Goal: Task Accomplishment & Management: Complete application form

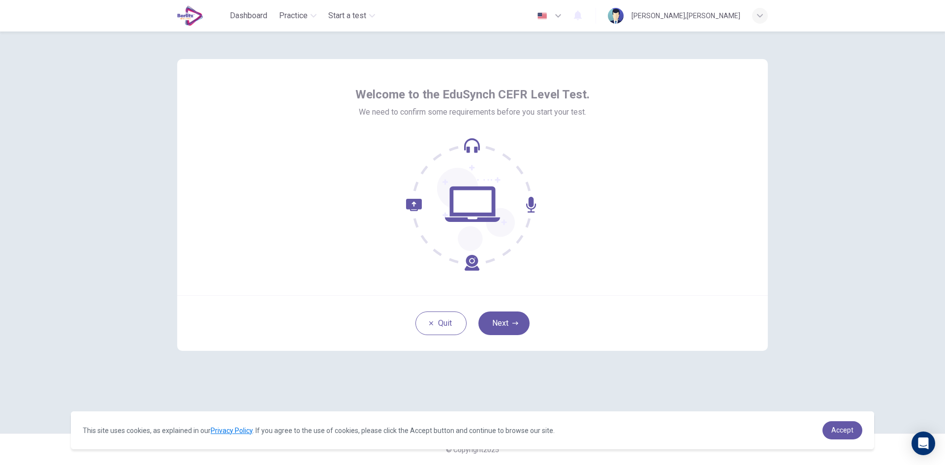
click at [545, 25] on div "Dashboard Practice Start a test English ** ​ [PERSON_NAME],[PERSON_NAME]" at bounding box center [472, 15] width 590 height 31
click at [546, 24] on button "button" at bounding box center [550, 16] width 36 height 20
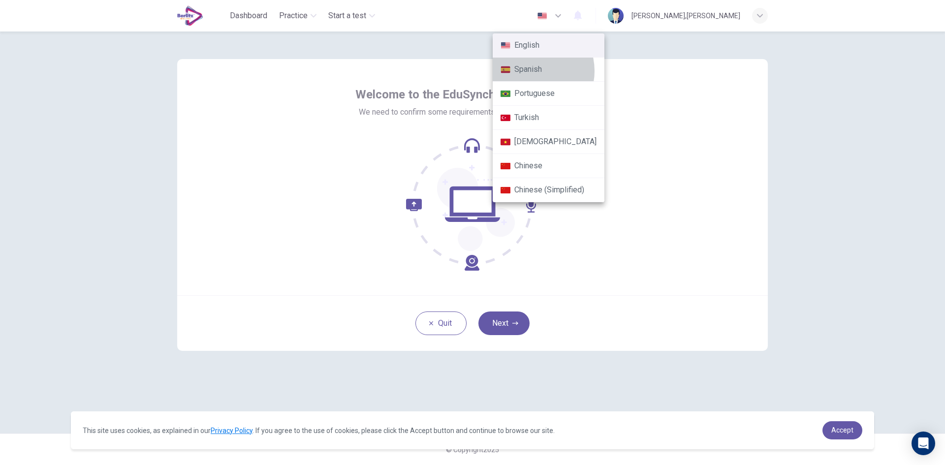
click at [531, 71] on li "Spanish" at bounding box center [549, 70] width 112 height 24
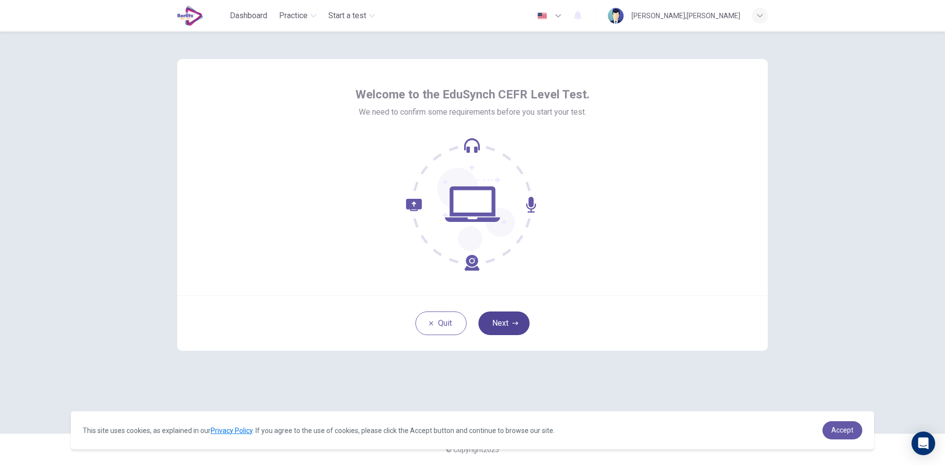
type input "**"
click at [515, 322] on button "Siguiente" at bounding box center [504, 323] width 64 height 24
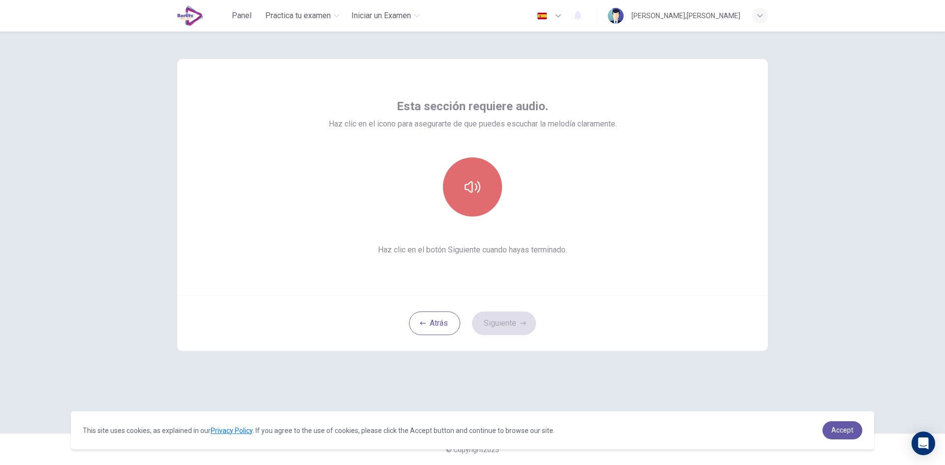
click at [481, 185] on button "button" at bounding box center [472, 186] width 59 height 59
click at [516, 328] on button "Siguiente" at bounding box center [504, 323] width 64 height 24
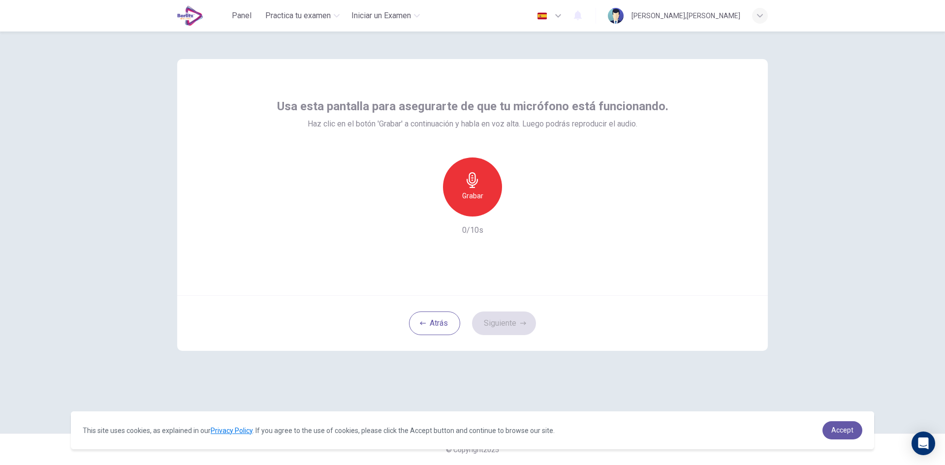
click at [484, 194] on div "Grabar" at bounding box center [472, 186] width 59 height 59
click at [483, 194] on h6 "Grabar" at bounding box center [472, 196] width 21 height 12
click at [521, 210] on icon "button" at bounding box center [518, 209] width 10 height 10
click at [467, 191] on h6 "Grabar" at bounding box center [472, 196] width 21 height 12
click at [478, 168] on div "Detener" at bounding box center [472, 186] width 59 height 59
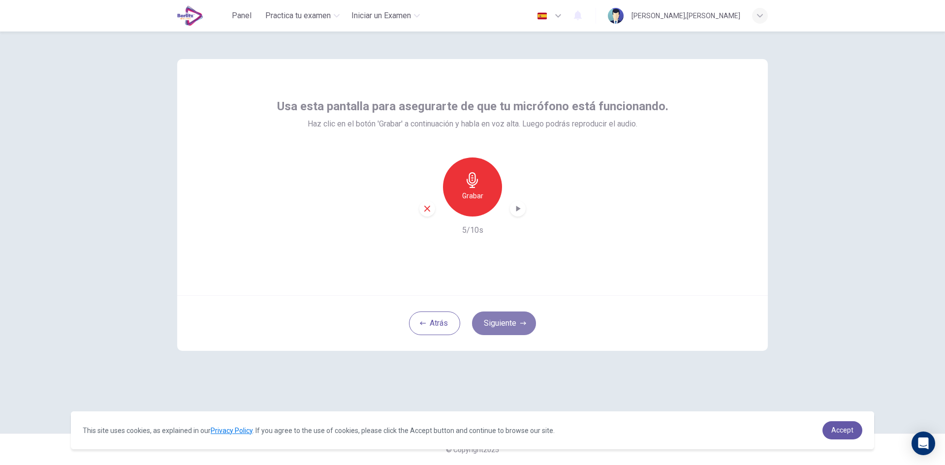
click at [509, 312] on button "Siguiente" at bounding box center [504, 323] width 64 height 24
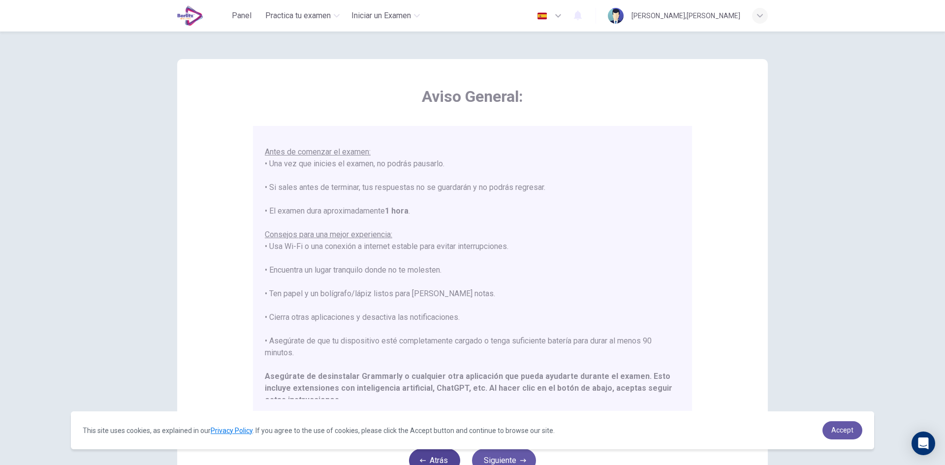
scroll to position [98, 0]
click at [427, 461] on button "Atrás" at bounding box center [434, 461] width 51 height 24
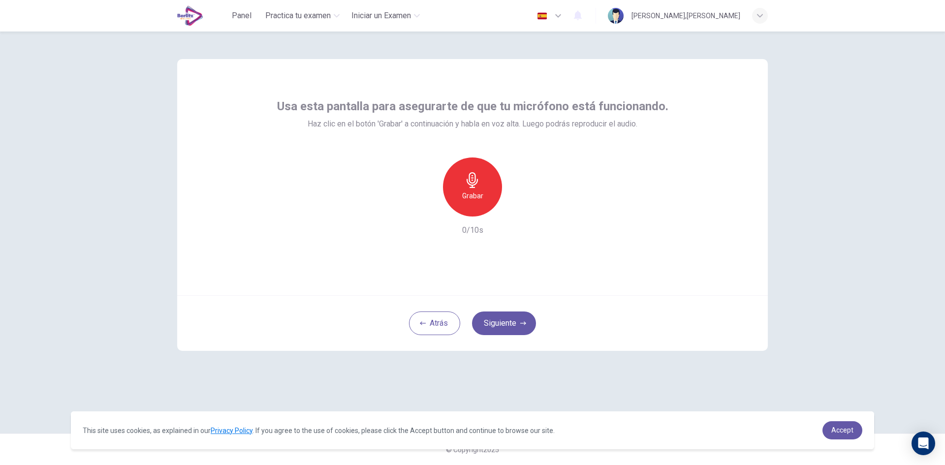
click at [476, 203] on div "Grabar" at bounding box center [472, 186] width 59 height 59
click at [515, 206] on icon "button" at bounding box center [518, 209] width 10 height 10
click at [519, 215] on div "button" at bounding box center [518, 209] width 16 height 16
click at [476, 203] on div "Grabar" at bounding box center [472, 186] width 59 height 59
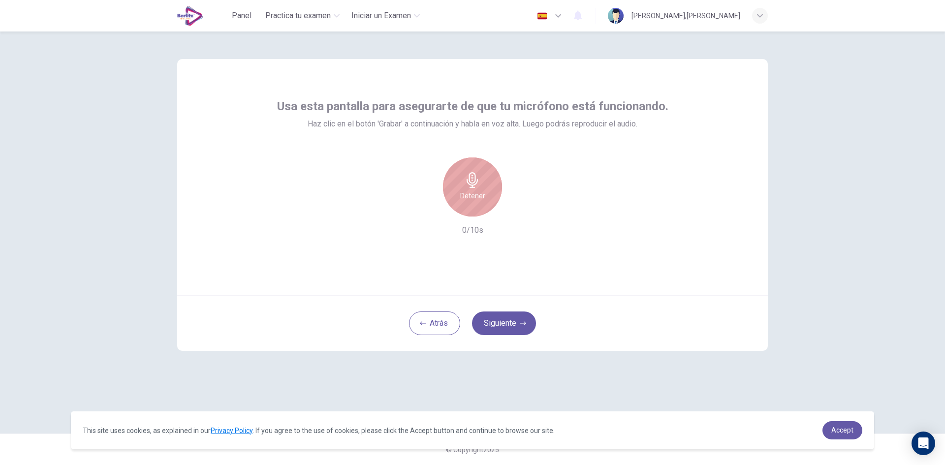
click at [476, 203] on div "Detener" at bounding box center [472, 186] width 59 height 59
click at [476, 203] on div "Grabar" at bounding box center [472, 186] width 59 height 59
click at [516, 203] on div "button" at bounding box center [518, 209] width 16 height 16
click at [478, 180] on icon "button" at bounding box center [472, 180] width 16 height 16
click at [519, 212] on icon "button" at bounding box center [518, 209] width 10 height 10
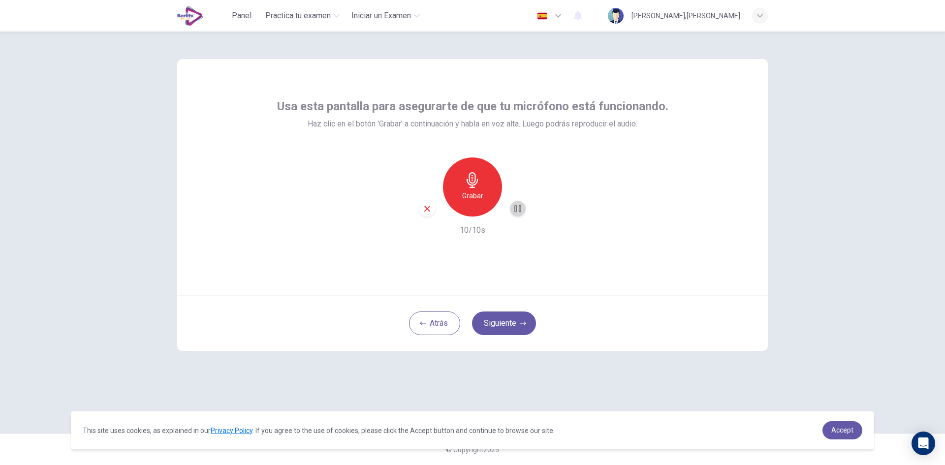
click at [520, 212] on icon "button" at bounding box center [517, 208] width 7 height 7
click at [500, 321] on button "Siguiente" at bounding box center [504, 323] width 64 height 24
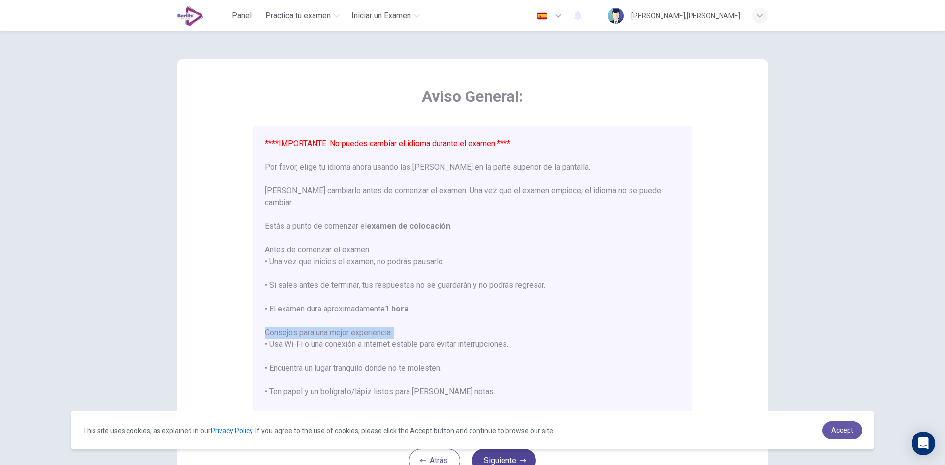
click at [500, 321] on div "****IMPORTANTE: No puedes cambiar el idioma durante el examen.**** Por favor, e…" at bounding box center [472, 333] width 415 height 390
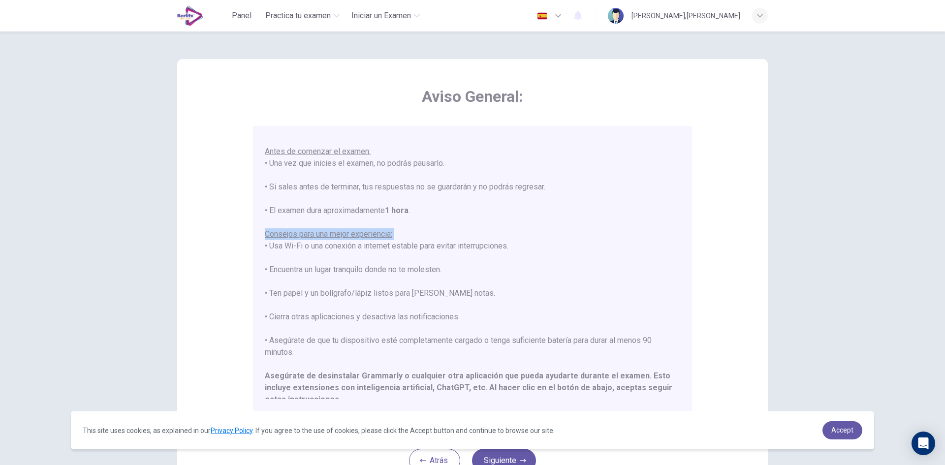
click at [395, 0] on div "Panel Practica tu examen Iniciar un Examen Español ** ​ [PERSON_NAME],[PERSON_N…" at bounding box center [472, 15] width 590 height 31
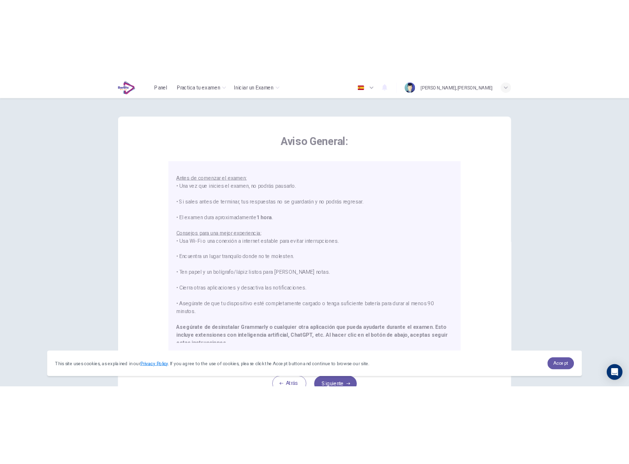
scroll to position [94, 0]
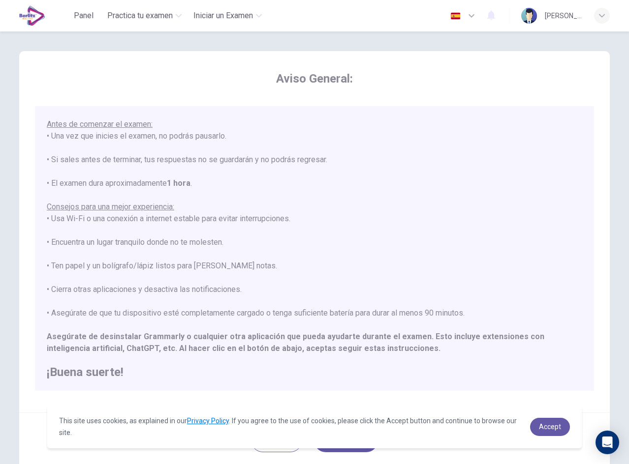
click at [455, 10] on button "button" at bounding box center [463, 16] width 36 height 20
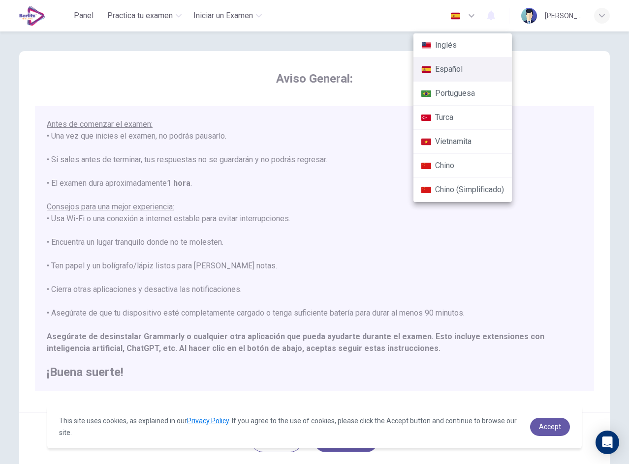
click at [455, 10] on div at bounding box center [314, 232] width 629 height 464
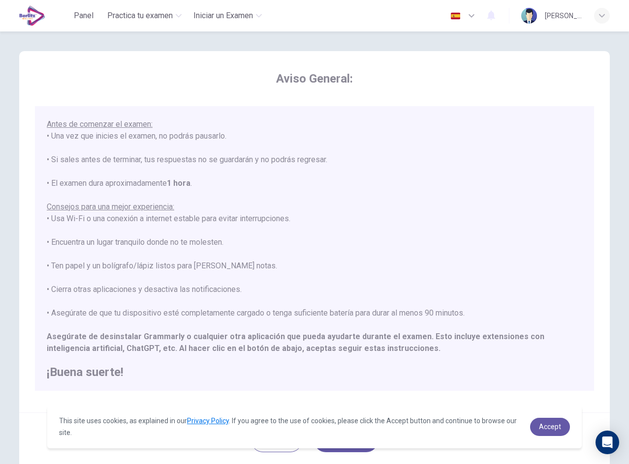
click at [467, 14] on icon "button" at bounding box center [471, 16] width 12 height 12
click at [467, 14] on div at bounding box center [314, 232] width 629 height 464
click at [472, 17] on icon "button" at bounding box center [471, 15] width 6 height 3
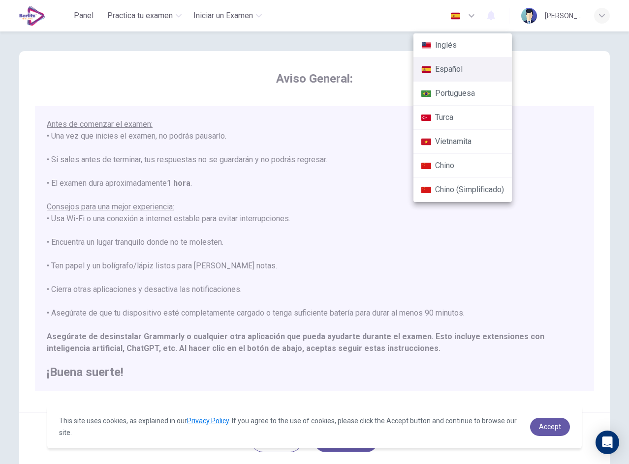
click at [472, 17] on div at bounding box center [314, 232] width 629 height 464
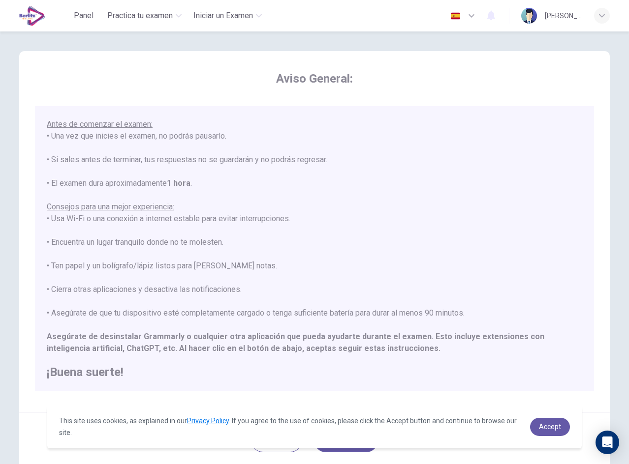
click at [472, 19] on icon "button" at bounding box center [471, 16] width 12 height 12
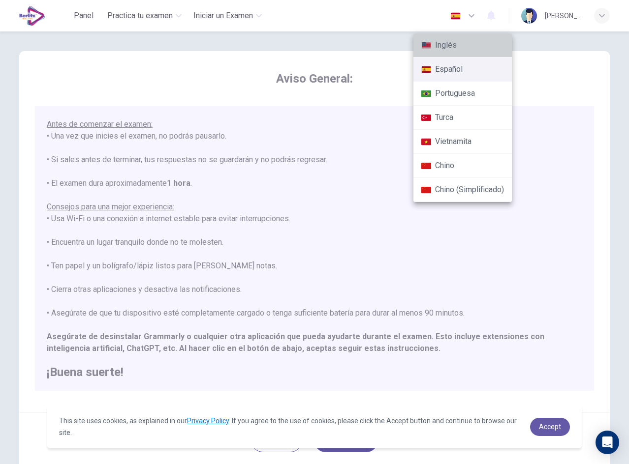
click at [472, 48] on li "Inglés" at bounding box center [462, 45] width 98 height 24
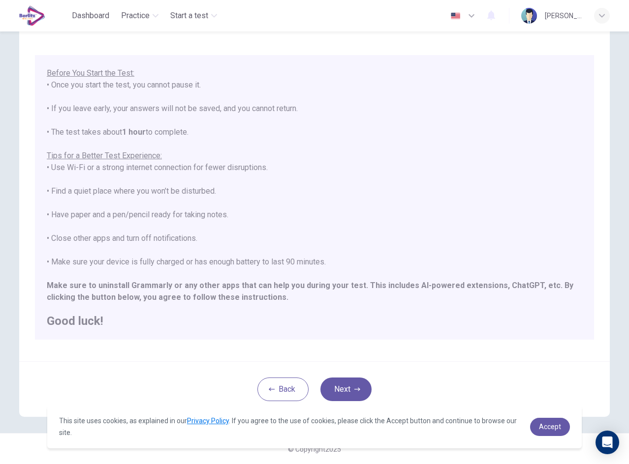
scroll to position [52, 0]
click at [362, 389] on button "Next" at bounding box center [345, 389] width 51 height 24
click at [362, 389] on div "Disclaimer: ****IMPORTANT: You cannot change the language during the test.**** …" at bounding box center [314, 206] width 622 height 453
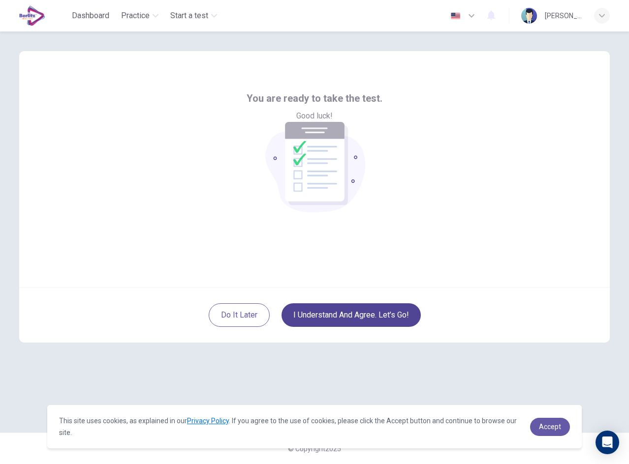
scroll to position [0, 0]
click at [457, 19] on img "button" at bounding box center [455, 15] width 12 height 7
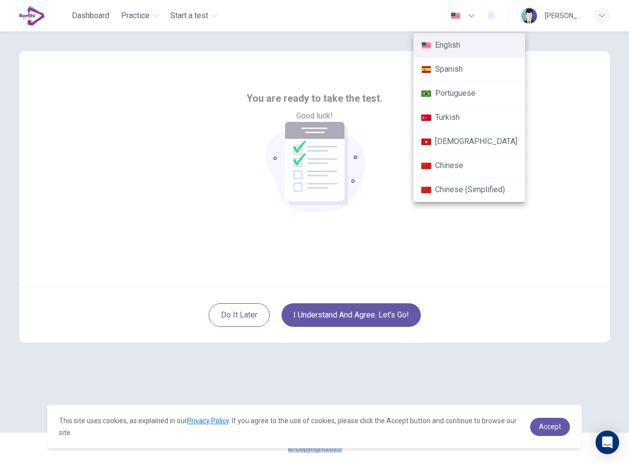
click at [457, 19] on div at bounding box center [314, 232] width 629 height 464
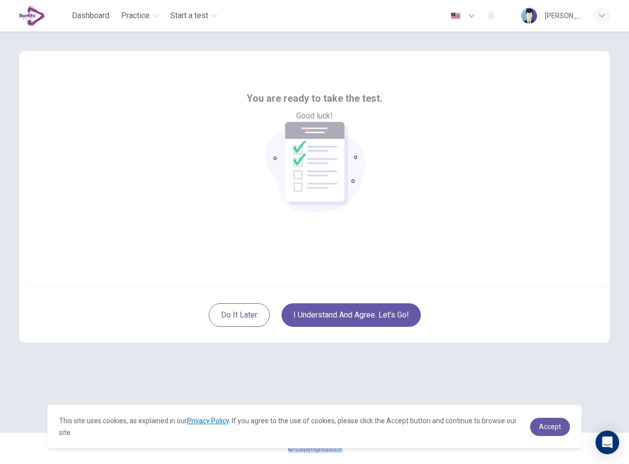
click at [470, 16] on icon "button" at bounding box center [471, 15] width 6 height 3
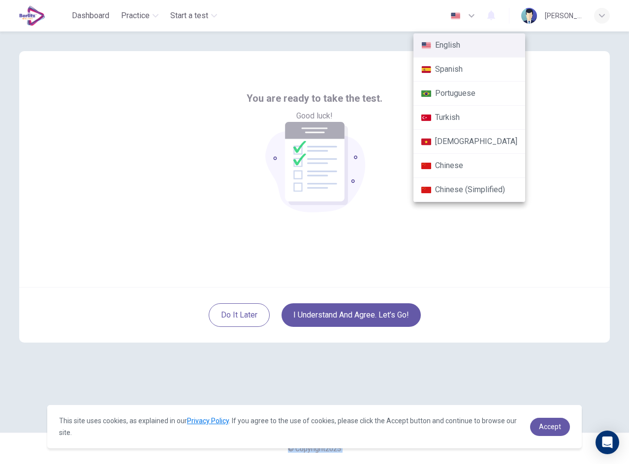
click at [466, 61] on li "Spanish" at bounding box center [469, 70] width 112 height 24
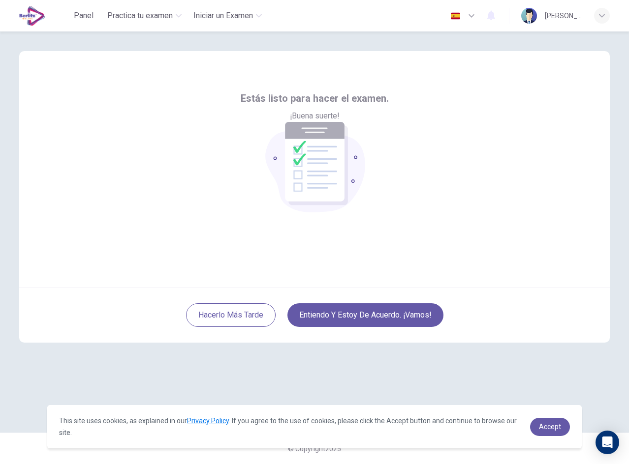
click at [486, 108] on div "Estás listo para hacer el examen. ¡Buena suerte!" at bounding box center [314, 169] width 590 height 236
click at [417, 201] on div "Estás listo para hacer el examen. ¡Buena suerte!" at bounding box center [314, 169] width 590 height 236
click at [463, 18] on button "button" at bounding box center [463, 16] width 36 height 20
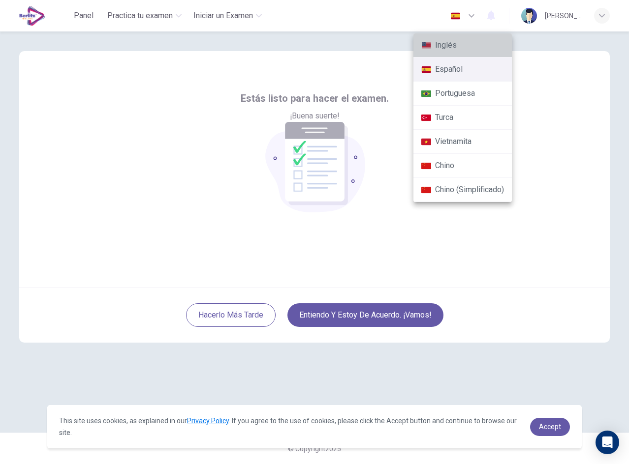
click at [457, 40] on li "Inglés" at bounding box center [462, 45] width 98 height 24
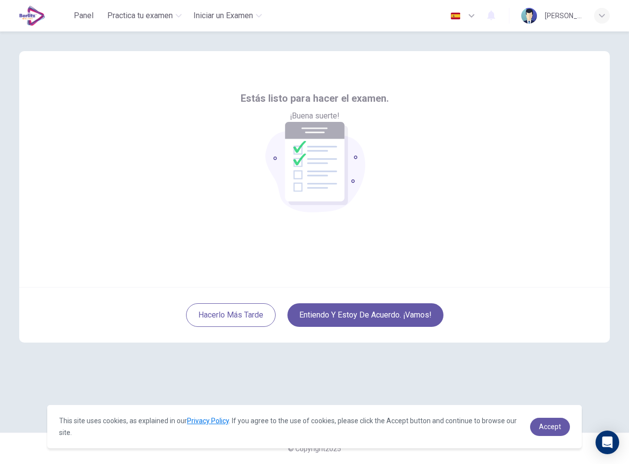
type input "**"
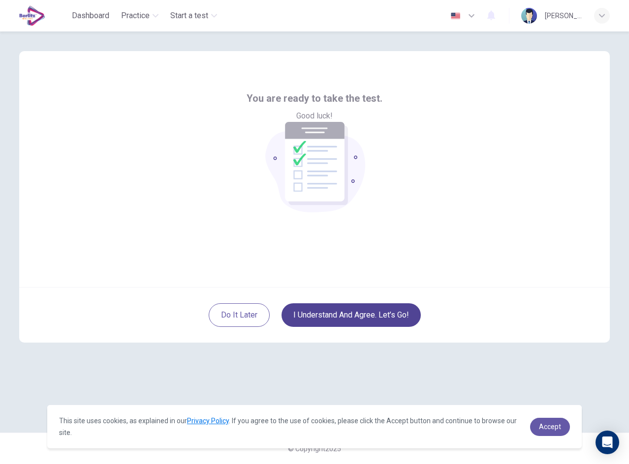
click at [356, 319] on button "I understand and agree. Let’s go!" at bounding box center [350, 316] width 139 height 24
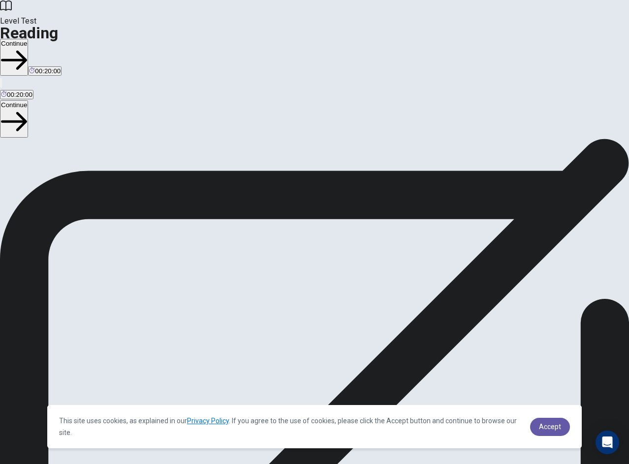
scroll to position [12, 0]
click at [545, 423] on span "Accept" at bounding box center [550, 427] width 22 height 8
click at [228, 335] on span "You will read 1 passage . You have 20 minutes to read and answer questions. Mos…" at bounding box center [114, 251] width 228 height 222
click at [28, 100] on button "Continue" at bounding box center [14, 118] width 28 height 37
click at [575, 100] on div "Continue" at bounding box center [314, 119] width 629 height 38
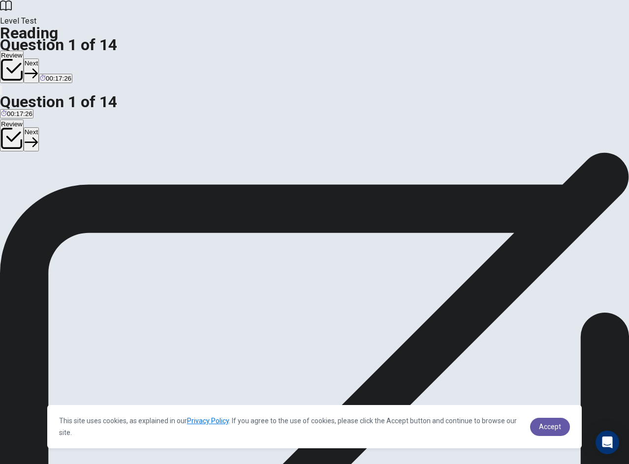
scroll to position [182, 0]
click at [141, 204] on span "Competitive video gaming" at bounding box center [115, 199] width 75 height 7
click at [39, 127] on button "Next" at bounding box center [31, 139] width 15 height 24
click at [121, 196] on div "C" at bounding box center [197, 192] width 152 height 7
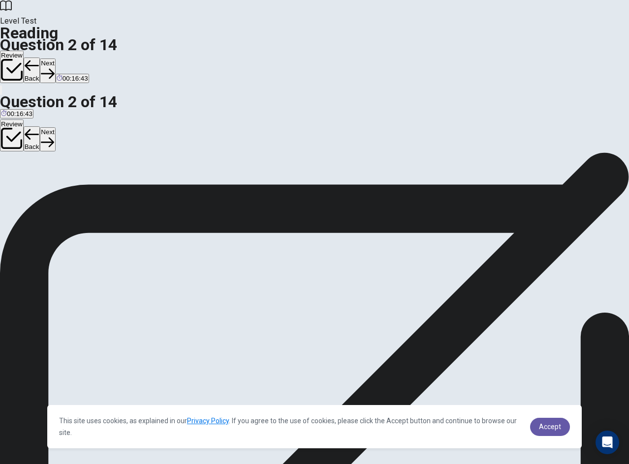
click at [54, 136] on icon "button" at bounding box center [47, 142] width 13 height 13
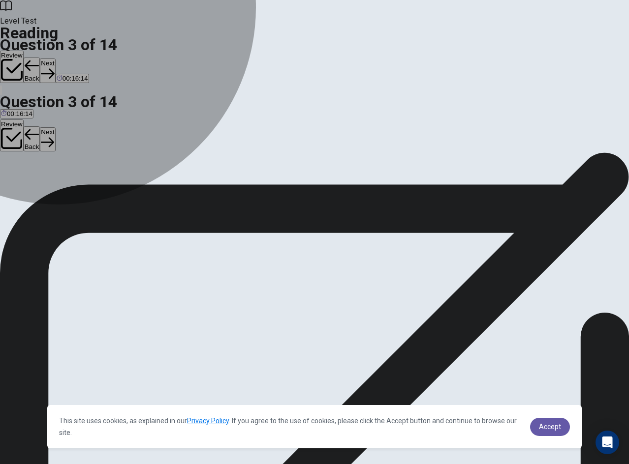
click at [67, 205] on button "C entertain" at bounding box center [54, 196] width 28 height 17
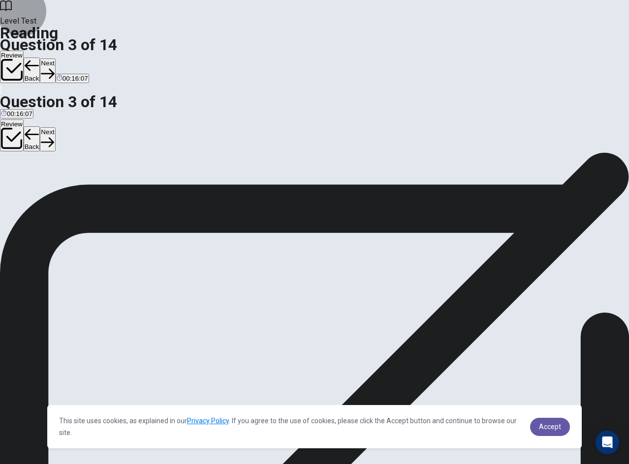
click at [55, 127] on button "Next" at bounding box center [47, 139] width 15 height 24
click at [588, 120] on div "Review Back Next" at bounding box center [314, 136] width 629 height 33
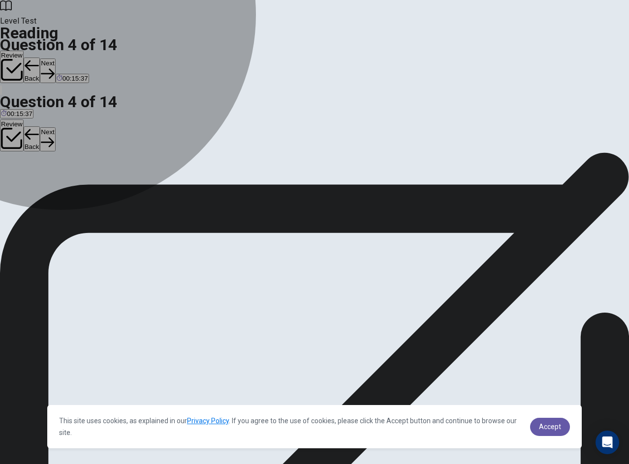
click at [97, 204] on span "They bring people together" at bounding box center [130, 199] width 78 height 7
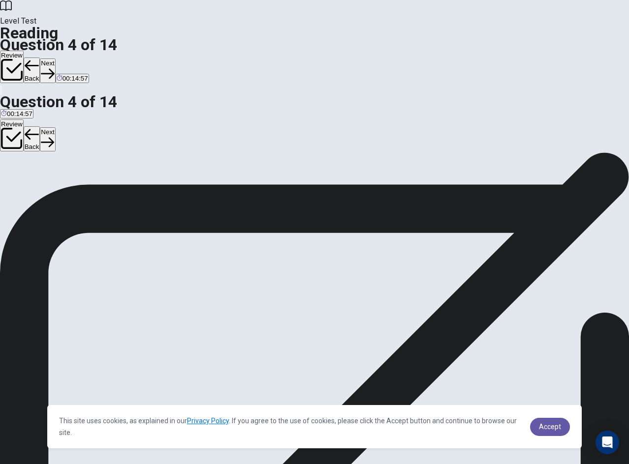
click at [55, 127] on button "Next" at bounding box center [47, 139] width 15 height 24
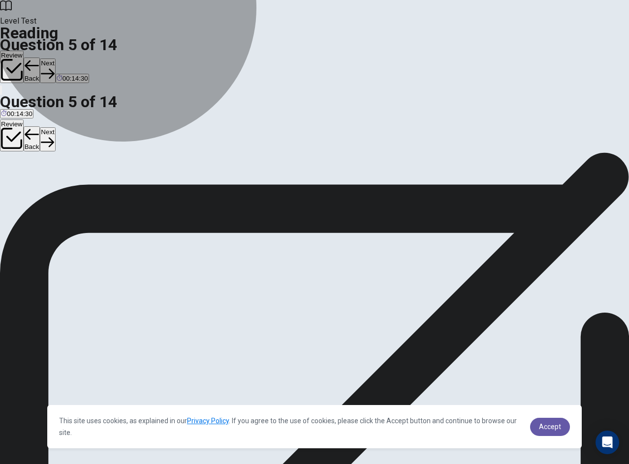
click at [188, 204] on span "They unite people from different backgrounds" at bounding box center [254, 199] width 132 height 7
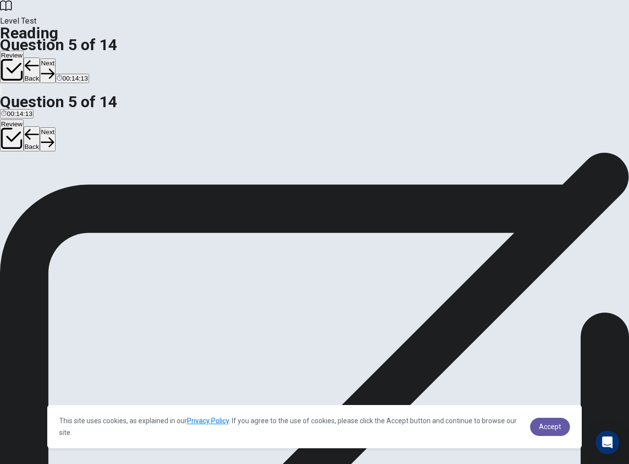
click at [55, 127] on button "Next" at bounding box center [47, 139] width 15 height 24
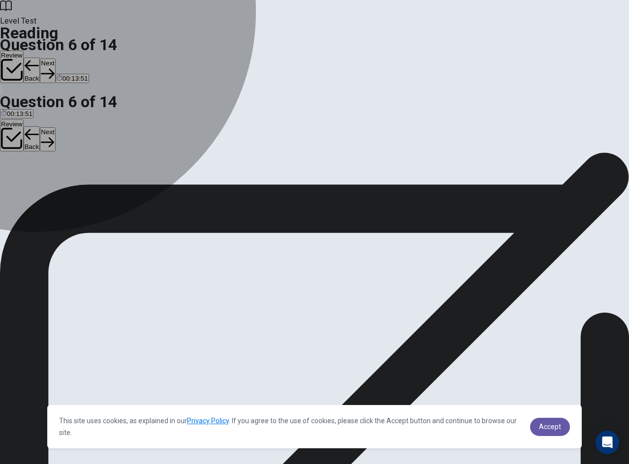
click at [72, 204] on span "is transferred" at bounding box center [54, 199] width 38 height 7
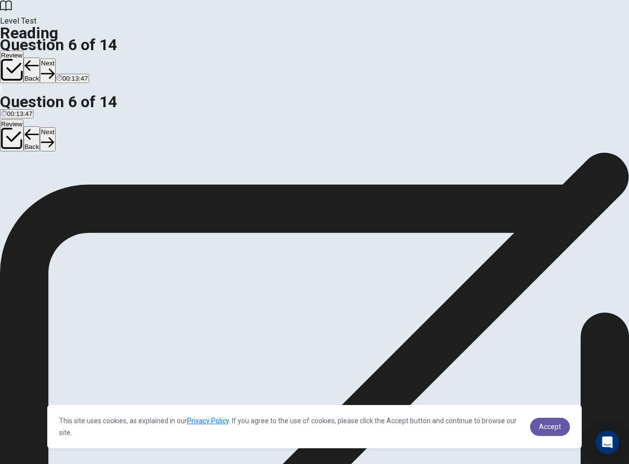
click at [55, 127] on button "Next" at bounding box center [47, 139] width 15 height 24
click at [123, 205] on button "C Increased wealth" at bounding box center [149, 196] width 52 height 17
click at [55, 127] on button "Next" at bounding box center [47, 139] width 15 height 24
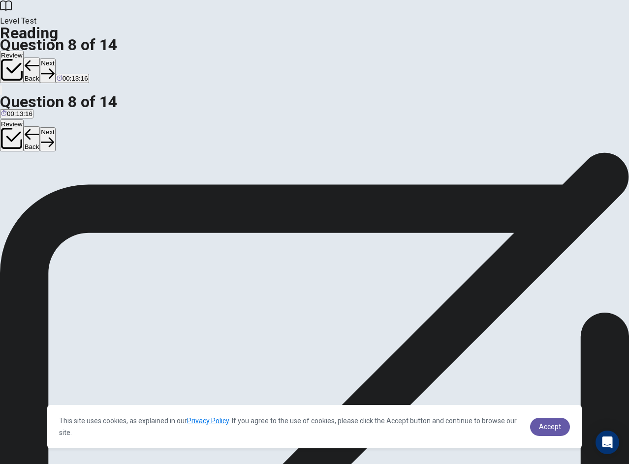
click at [39, 127] on icon "button" at bounding box center [32, 134] width 15 height 15
click at [55, 127] on button "Next" at bounding box center [47, 139] width 15 height 24
click at [584, 120] on div "Review Back Next" at bounding box center [314, 136] width 629 height 33
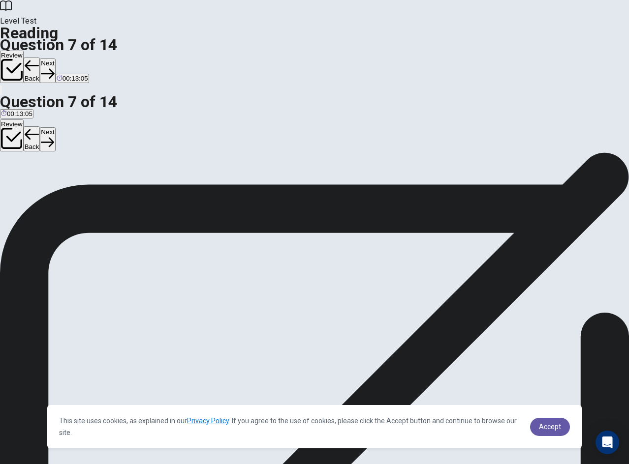
click at [55, 127] on button "Next" at bounding box center [47, 139] width 15 height 24
click at [156, 205] on button "B It has increased direct connection between fans and athletes" at bounding box center [182, 196] width 178 height 17
click at [55, 127] on button "Next" at bounding box center [47, 139] width 15 height 24
click at [90, 205] on button "D continuing" at bounding box center [106, 196] width 32 height 17
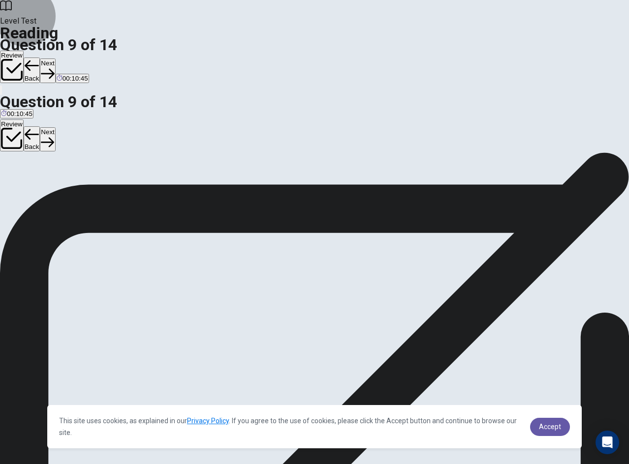
click at [55, 127] on button "Next" at bounding box center [47, 139] width 15 height 24
click at [81, 223] on div "A Sports organizations are trying to increase their profits by solving societal…" at bounding box center [314, 205] width 629 height 35
click at [245, 205] on button "B Efforts are being made to maintain the positive impact of sports by tackling …" at bounding box center [377, 196] width 264 height 17
click at [55, 127] on button "Next" at bounding box center [47, 139] width 15 height 24
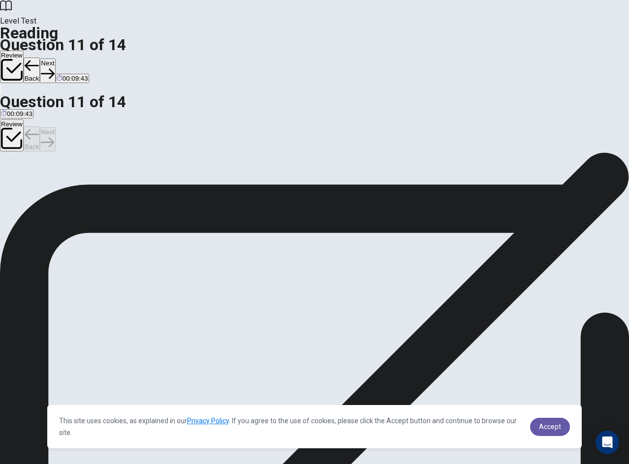
scroll to position [61, 0]
drag, startPoint x: 426, startPoint y: 170, endPoint x: 436, endPoint y: 215, distance: 45.5
click at [428, 294] on div "One of the main reasons for the widespread appeal of sports is their ability to…" at bounding box center [314, 311] width 629 height 35
click at [456, 320] on input at bounding box center [471, 324] width 68 height 9
click at [465, 320] on input at bounding box center [471, 324] width 68 height 9
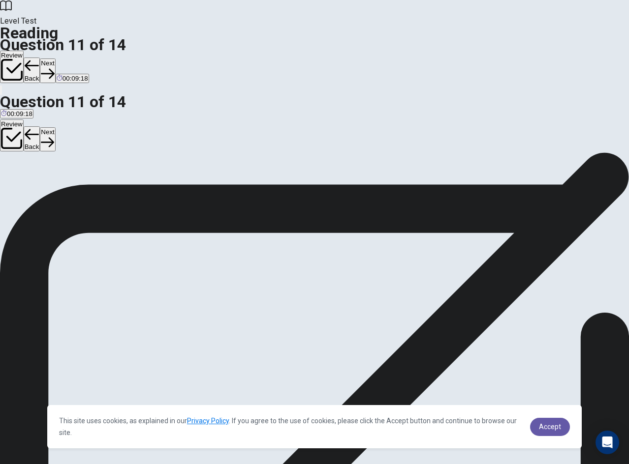
click at [466, 320] on input at bounding box center [471, 324] width 68 height 9
click at [418, 297] on input at bounding box center [384, 301] width 68 height 9
drag, startPoint x: 431, startPoint y: 238, endPoint x: 518, endPoint y: 273, distance: 93.8
click at [418, 297] on input at bounding box center [384, 301] width 68 height 9
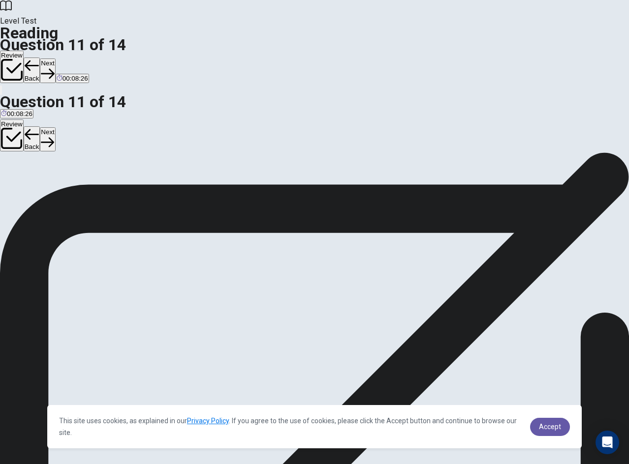
click at [495, 308] on input at bounding box center [466, 312] width 68 height 9
click at [495, 307] on span "This sense of camaraderie often extends beyond the playing field, fostering con…" at bounding box center [305, 311] width 388 height 9
click at [418, 297] on input at bounding box center [384, 301] width 68 height 9
click at [55, 127] on button "Next" at bounding box center [47, 139] width 15 height 24
click at [581, 120] on div "Review Back Next" at bounding box center [314, 136] width 629 height 33
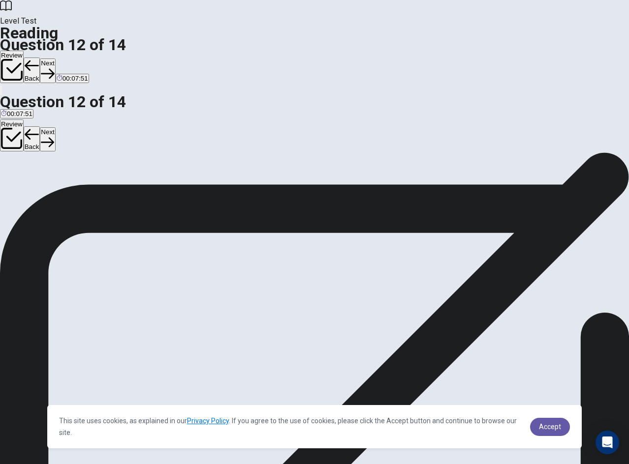
click at [304, 204] on span "Sports contribute to building connections and addressing social issues." at bounding box center [407, 199] width 206 height 7
click at [55, 127] on button "Next" at bounding box center [47, 139] width 15 height 24
click at [590, 120] on div "Review Back Next" at bounding box center [314, 136] width 629 height 33
click at [32, 110] on span "00:07:29" at bounding box center [20, 113] width 26 height 7
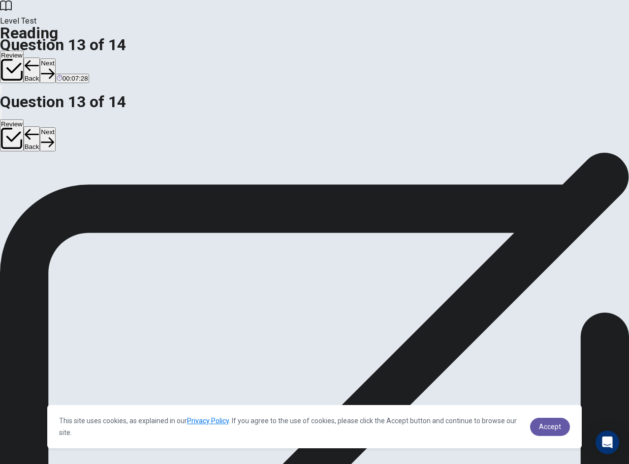
click at [2, 109] on button "button" at bounding box center [1, 113] width 2 height 9
click at [271, 196] on div "C" at bounding box center [379, 192] width 216 height 7
click at [55, 127] on button "Next" at bounding box center [47, 139] width 15 height 24
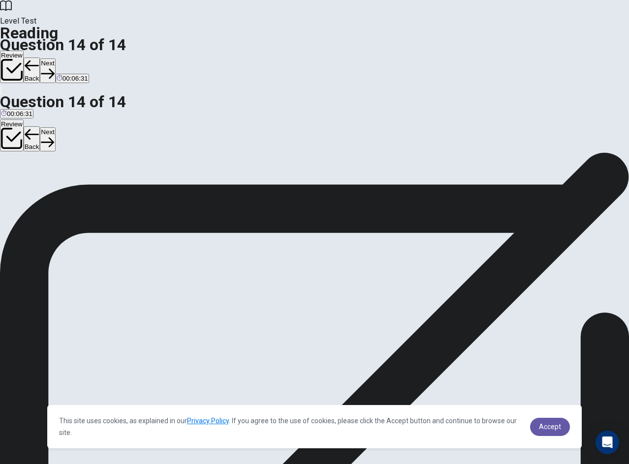
scroll to position [0, 0]
click at [579, 177] on div "Directions: An introductory sentence for a brief summary of the passage is prov…" at bounding box center [314, 194] width 629 height 35
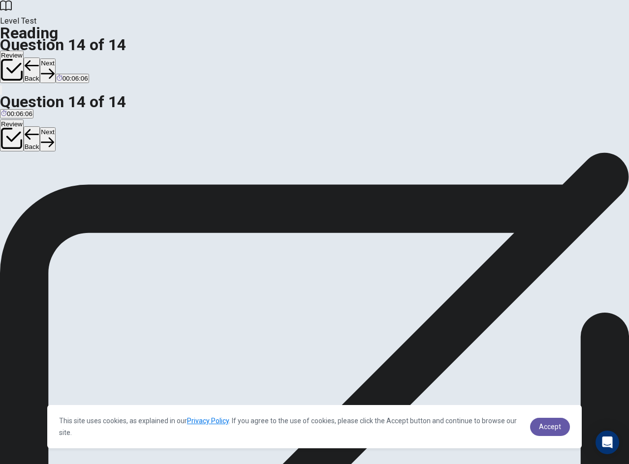
drag, startPoint x: 78, startPoint y: 268, endPoint x: 129, endPoint y: 280, distance: 52.6
drag, startPoint x: 129, startPoint y: 280, endPoint x: 191, endPoint y: 292, distance: 62.6
drag, startPoint x: 93, startPoint y: 267, endPoint x: 259, endPoint y: 275, distance: 166.5
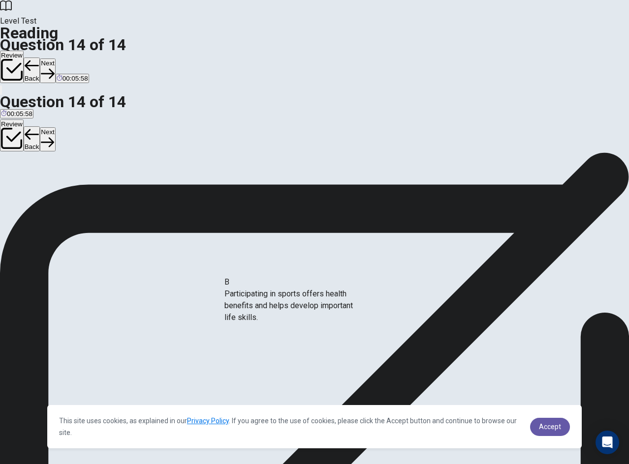
drag, startPoint x: 100, startPoint y: 275, endPoint x: 291, endPoint y: 318, distance: 195.3
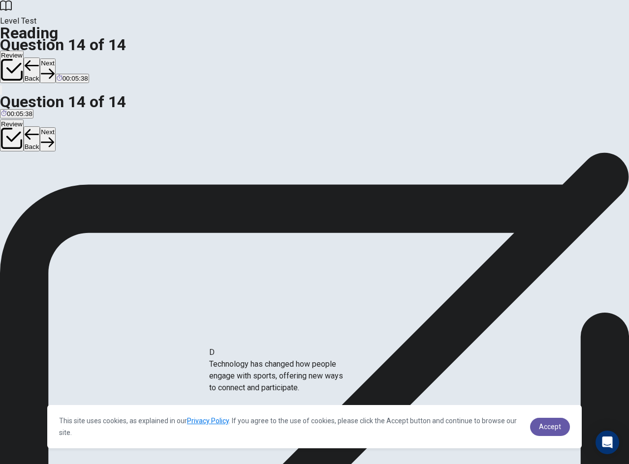
drag, startPoint x: 91, startPoint y: 289, endPoint x: 267, endPoint y: 374, distance: 195.6
drag, startPoint x: 267, startPoint y: 374, endPoint x: 271, endPoint y: 344, distance: 30.8
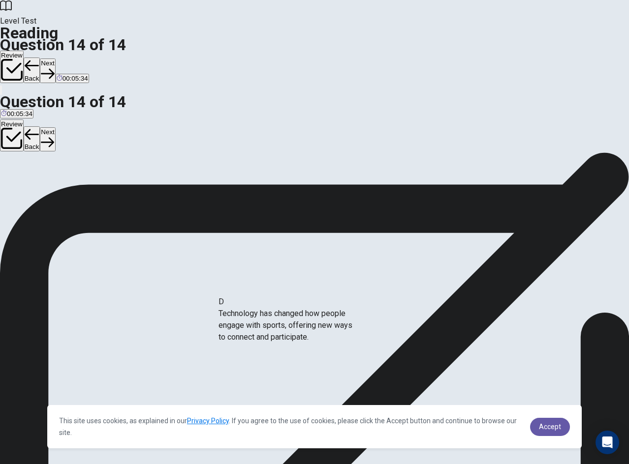
drag, startPoint x: 110, startPoint y: 306, endPoint x: 300, endPoint y: 324, distance: 190.3
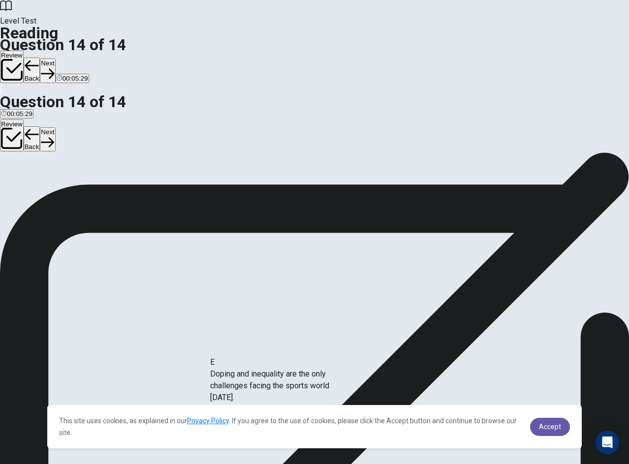
drag, startPoint x: 119, startPoint y: 310, endPoint x: 296, endPoint y: 386, distance: 192.7
click at [55, 127] on button "Next" at bounding box center [47, 139] width 15 height 24
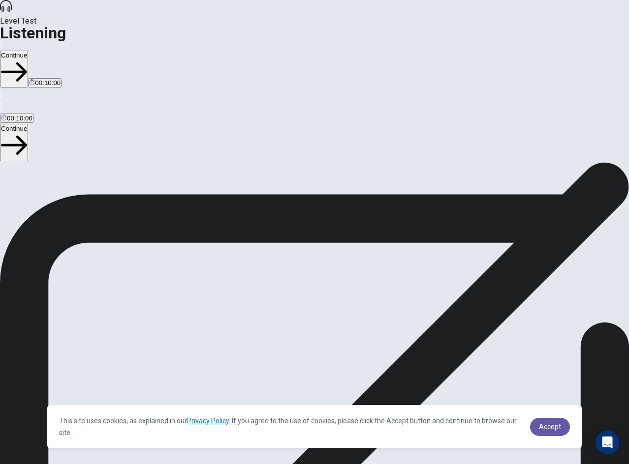
click at [47, 230] on icon at bounding box center [41, 236] width 12 height 12
click at [548, 428] on span "Accept" at bounding box center [550, 427] width 22 height 8
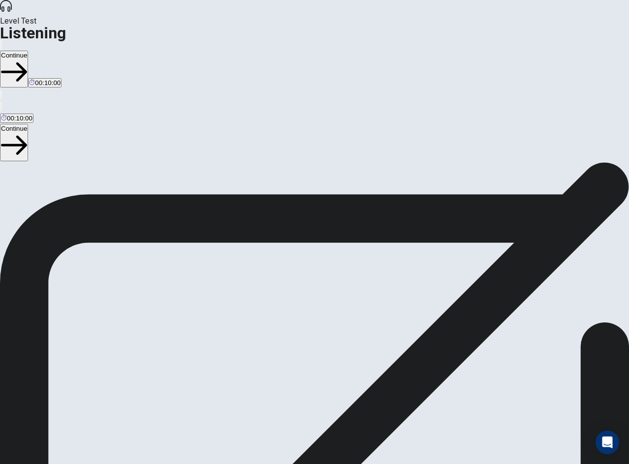
click at [548, 428] on span "Accept" at bounding box center [550, 427] width 22 height 8
click at [28, 124] on button "Continue" at bounding box center [14, 142] width 28 height 37
click at [61, 124] on div "Continue" at bounding box center [314, 143] width 629 height 38
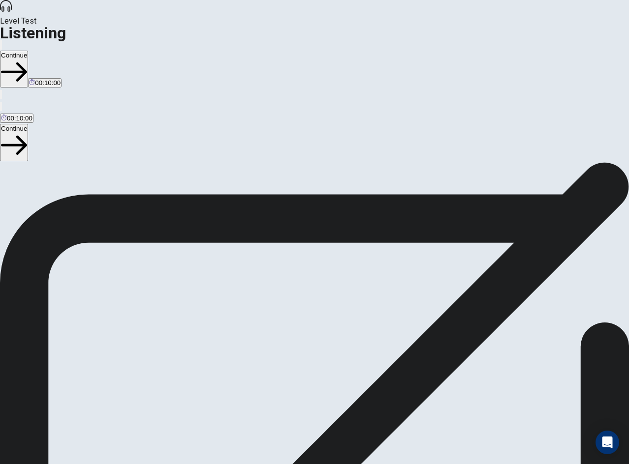
click at [28, 124] on button "Continue" at bounding box center [14, 142] width 28 height 37
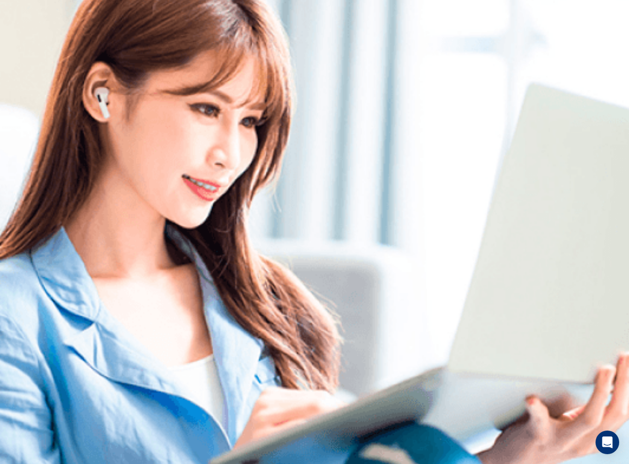
click at [234, 174] on div at bounding box center [314, 174] width 629 height 0
click at [190, 393] on img at bounding box center [314, 232] width 629 height 464
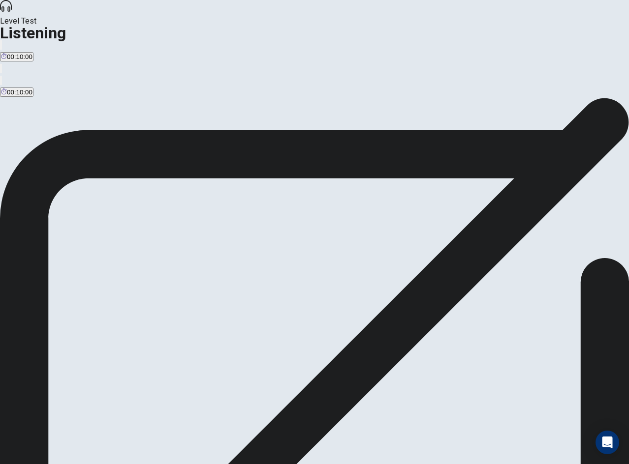
click at [419, 202] on div "Get ready to answer the questions. You may use your notes to help you answer." at bounding box center [314, 426] width 629 height 656
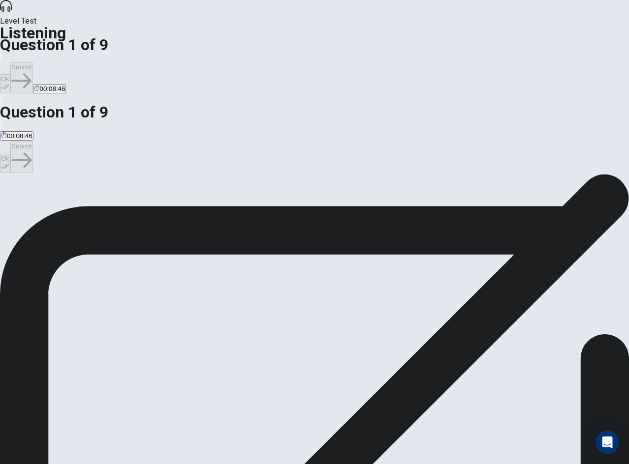
click at [91, 214] on span "Water conservation." at bounding box center [62, 209] width 58 height 7
click at [31, 214] on span "Recycling." at bounding box center [16, 209] width 30 height 7
click at [10, 154] on button "Ok" at bounding box center [5, 163] width 10 height 19
click at [47, 142] on div "Ok Submit" at bounding box center [314, 158] width 629 height 32
click at [32, 142] on button "Submit" at bounding box center [21, 157] width 22 height 31
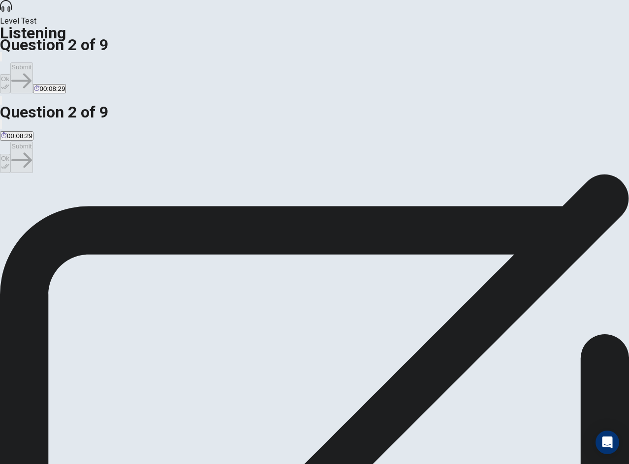
click at [191, 215] on button "D Wind power." at bounding box center [180, 206] width 38 height 17
click at [10, 154] on button "Ok" at bounding box center [5, 163] width 10 height 19
click at [32, 142] on button "Submit" at bounding box center [21, 157] width 22 height 31
click at [201, 214] on span "A documentary on wind turbines." at bounding box center [213, 209] width 95 height 7
click at [16, 142] on div "Ok Submit" at bounding box center [314, 158] width 629 height 32
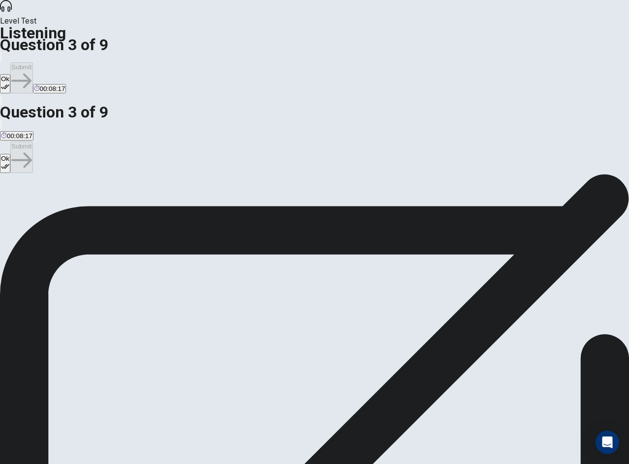
click at [10, 154] on button "Ok" at bounding box center [5, 163] width 10 height 19
click at [35, 142] on div "Ok Submit" at bounding box center [314, 158] width 629 height 32
drag, startPoint x: 474, startPoint y: 254, endPoint x: 516, endPoint y: 258, distance: 42.0
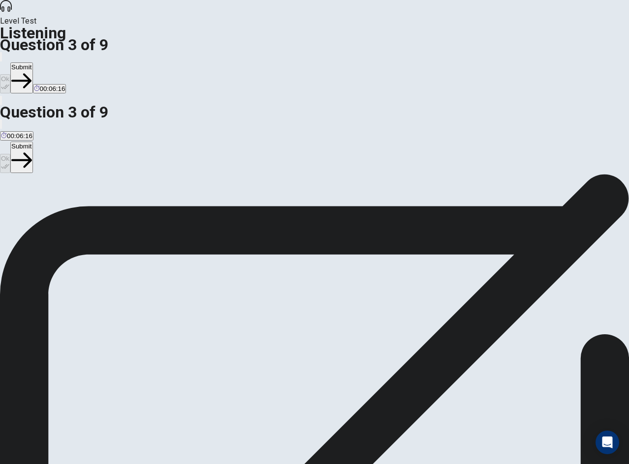
click at [32, 142] on button "Submit" at bounding box center [21, 157] width 22 height 31
click at [576, 142] on div "Ok Submit" at bounding box center [314, 158] width 629 height 32
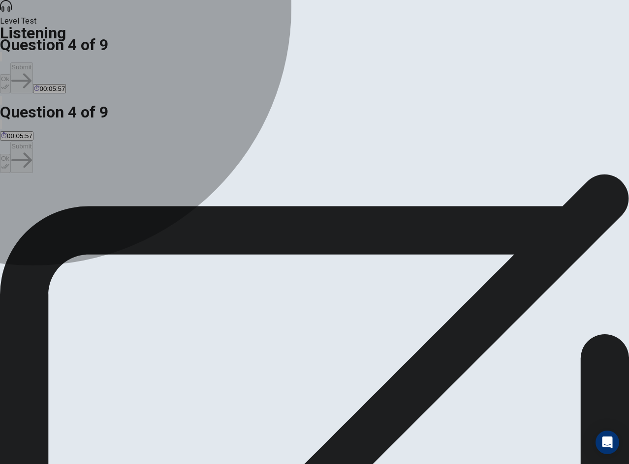
click at [141, 209] on span "To compare different types of renewable energy." at bounding box center [71, 209] width 140 height 7
click at [213, 214] on span "To show how renewable energy is better than fossil fuels." at bounding box center [226, 209] width 166 height 7
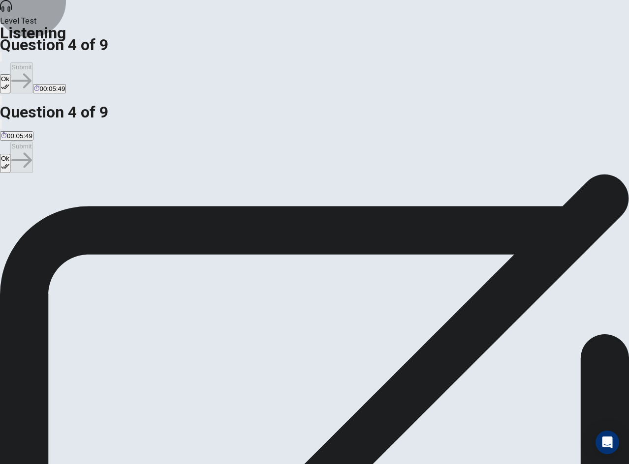
click at [10, 154] on button "Ok" at bounding box center [5, 163] width 10 height 19
click at [32, 142] on button "Submit" at bounding box center [21, 157] width 22 height 31
click at [240, 214] on span "The initial cost and space requirements." at bounding box center [298, 209] width 116 height 7
click at [10, 154] on button "Ok" at bounding box center [5, 163] width 10 height 19
click at [32, 142] on button "Submit" at bounding box center [21, 157] width 22 height 31
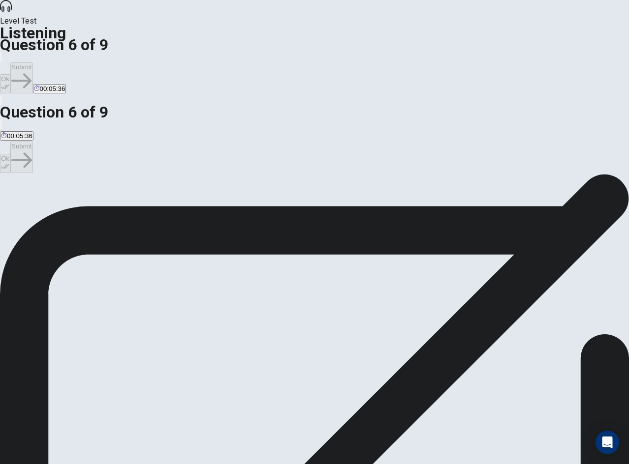
click at [90, 215] on button "A A history of renewable energy." at bounding box center [45, 206] width 90 height 17
click at [9, 162] on icon "button" at bounding box center [5, 166] width 8 height 8
click at [32, 142] on button "Submit" at bounding box center [21, 157] width 22 height 31
click at [110, 214] on span "A poster board." at bounding box center [87, 209] width 44 height 7
click at [10, 154] on button "Ok" at bounding box center [5, 163] width 10 height 19
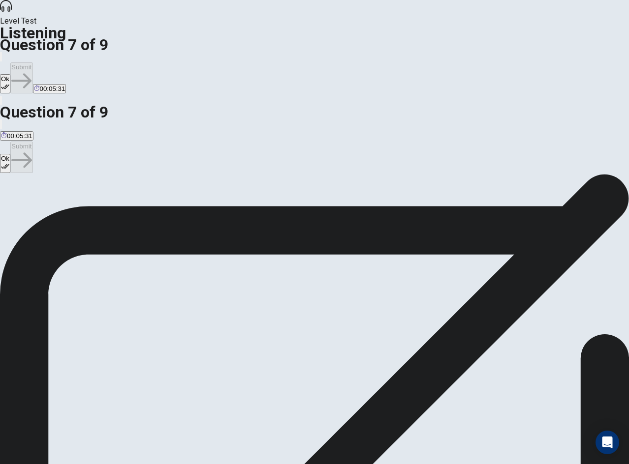
click at [23, 142] on div "Ok Submit" at bounding box center [314, 158] width 629 height 32
click at [32, 142] on button "Submit" at bounding box center [21, 157] width 22 height 31
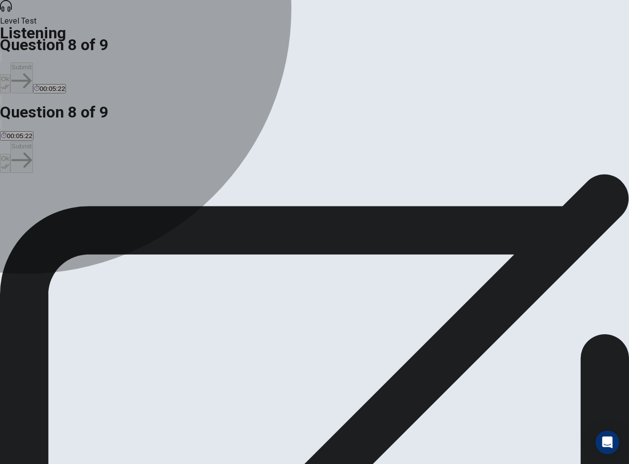
click at [238, 214] on span "They are confident and excited about it." at bounding box center [295, 209] width 115 height 7
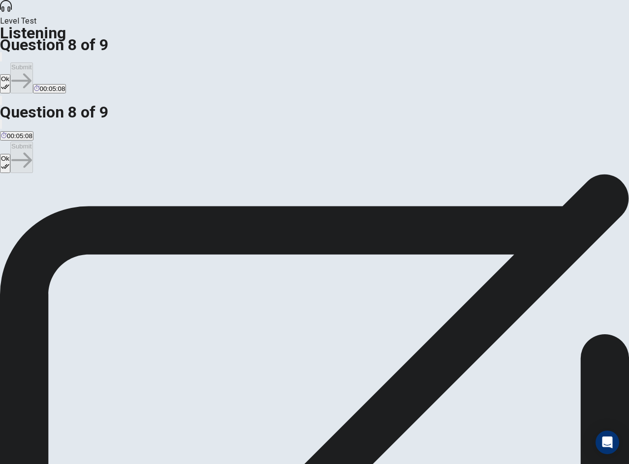
click at [355, 214] on span "They think it will be too difficult." at bounding box center [400, 209] width 90 height 7
click at [236, 214] on span "They are worried about finishing on time." at bounding box center [177, 209] width 119 height 7
click at [277, 214] on span "They are confident and excited about it." at bounding box center [295, 209] width 115 height 7
click at [10, 154] on button "Ok" at bounding box center [5, 163] width 10 height 19
click at [37, 142] on div "Ok Submit" at bounding box center [314, 158] width 629 height 32
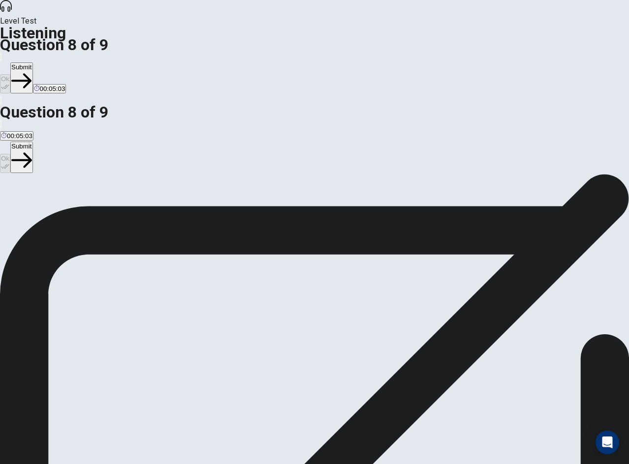
drag, startPoint x: 578, startPoint y: 66, endPoint x: 574, endPoint y: 72, distance: 6.8
click at [574, 142] on div "Ok Submit" at bounding box center [314, 158] width 629 height 32
click at [32, 142] on button "Submit" at bounding box center [21, 157] width 22 height 31
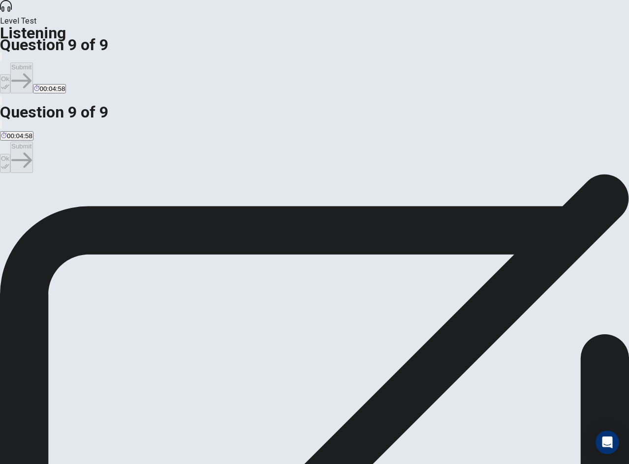
click at [10, 154] on button "Ok" at bounding box center [5, 163] width 10 height 19
click at [32, 142] on button "Submit" at bounding box center [21, 157] width 22 height 31
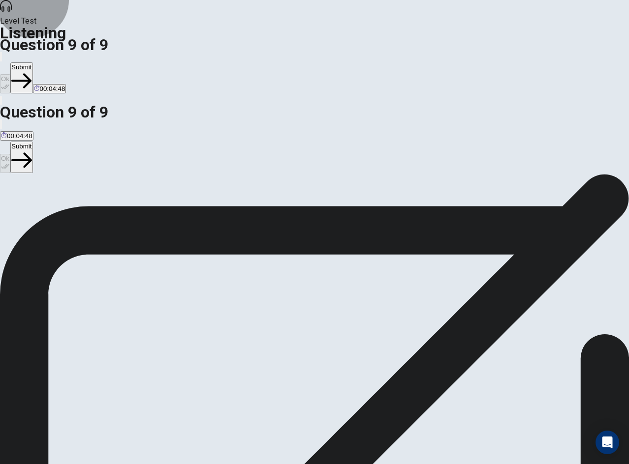
click at [591, 142] on div "Ok Submit" at bounding box center [314, 158] width 629 height 32
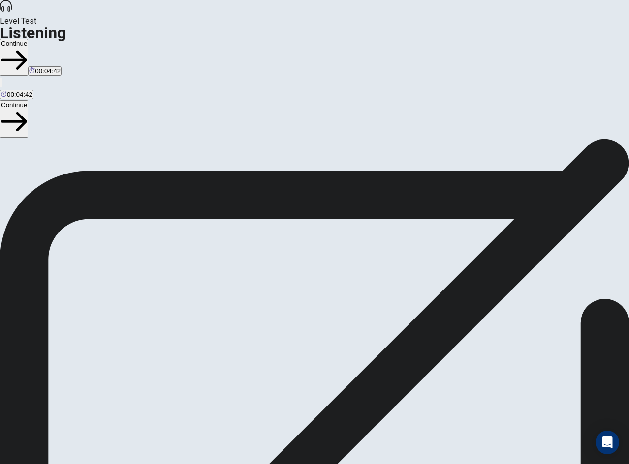
click at [28, 100] on button "Continue" at bounding box center [14, 118] width 28 height 37
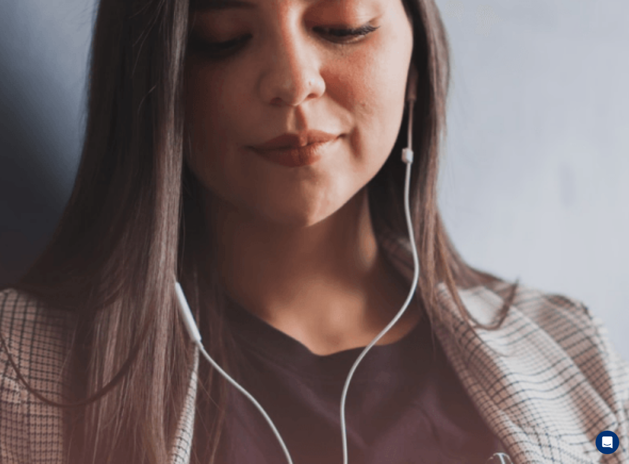
click at [28, 112] on button "Continue" at bounding box center [14, 130] width 28 height 37
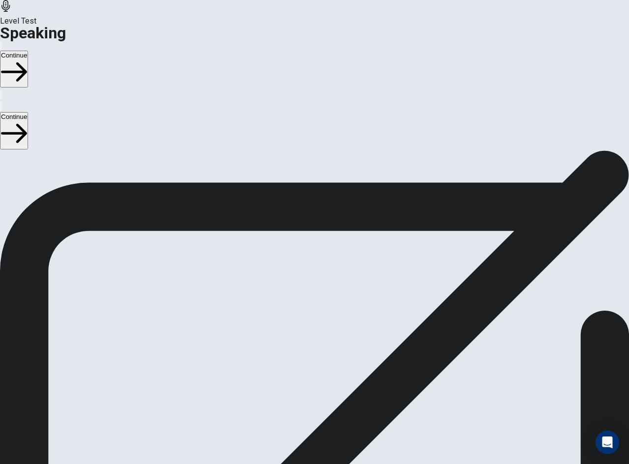
scroll to position [49, 0]
click at [313, 393] on span "Stop Recording" at bounding box center [314, 382] width 35 height 21
click at [307, 301] on icon at bounding box center [315, 286] width 30 height 30
click at [307, 301] on icon at bounding box center [310, 286] width 21 height 30
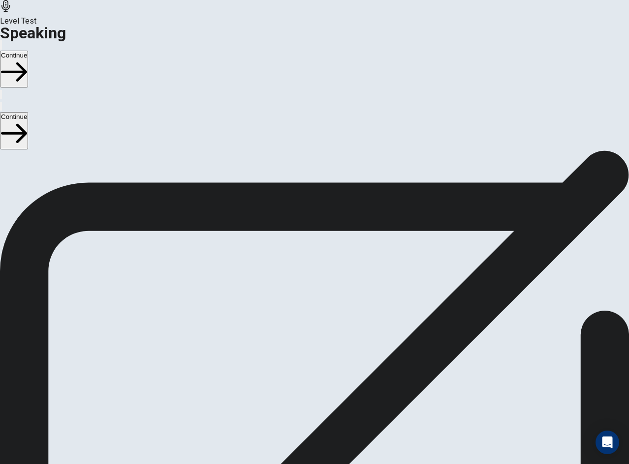
click at [307, 301] on icon at bounding box center [315, 286] width 30 height 30
click at [307, 304] on icon at bounding box center [315, 289] width 30 height 30
click at [334, 269] on button "Record Again" at bounding box center [314, 244] width 41 height 48
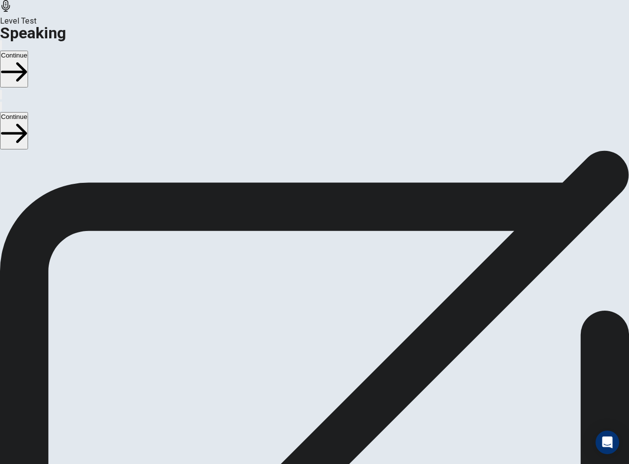
click at [304, 231] on button "Play Audio" at bounding box center [303, 226] width 2 height 9
click at [301, 229] on icon "Record Again" at bounding box center [301, 229] width 0 height 0
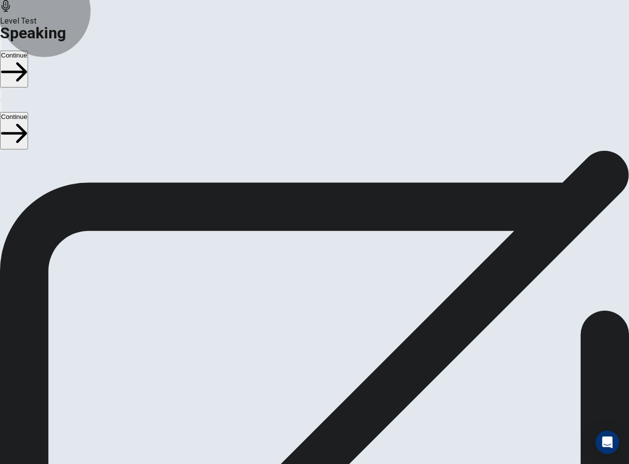
click at [28, 112] on button "Continue" at bounding box center [14, 130] width 28 height 37
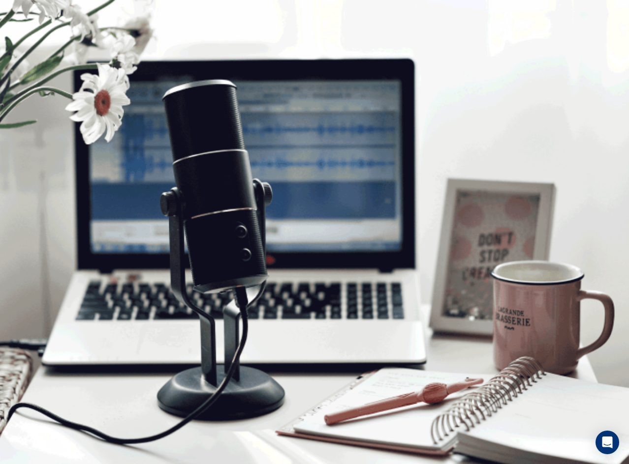
scroll to position [28, 0]
click at [28, 112] on button "Continue" at bounding box center [14, 130] width 28 height 37
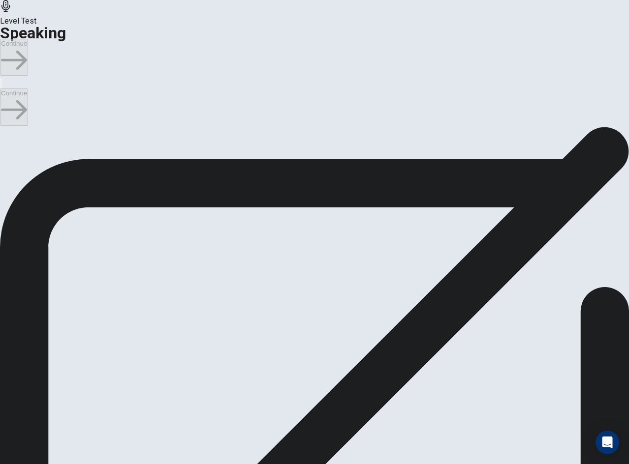
scroll to position [0, 0]
click at [28, 89] on button "Continue" at bounding box center [14, 107] width 28 height 37
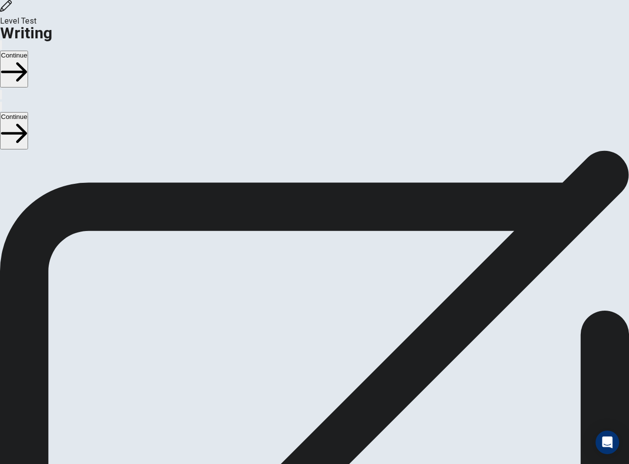
click at [28, 112] on button "Continue" at bounding box center [14, 130] width 28 height 37
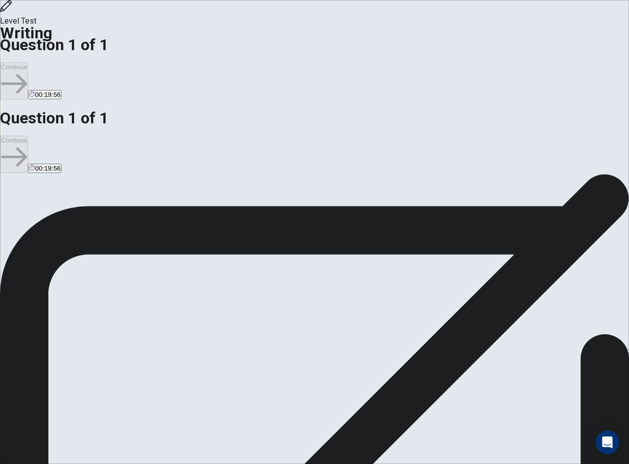
type textarea "**********"
click at [28, 136] on button "Continue" at bounding box center [14, 154] width 28 height 37
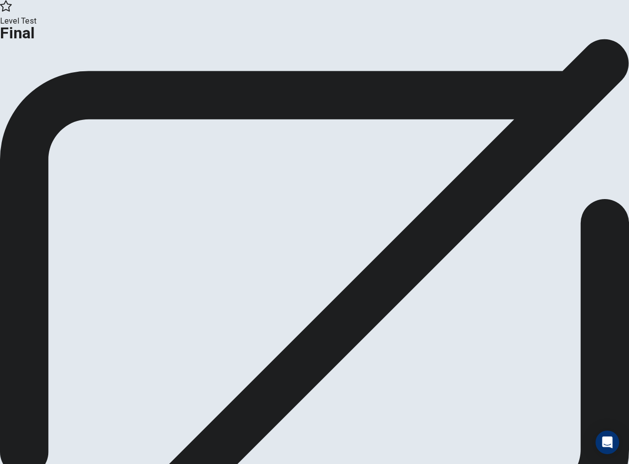
click at [41, 85] on icon "button" at bounding box center [36, 80] width 10 height 10
